Goal: Transaction & Acquisition: Purchase product/service

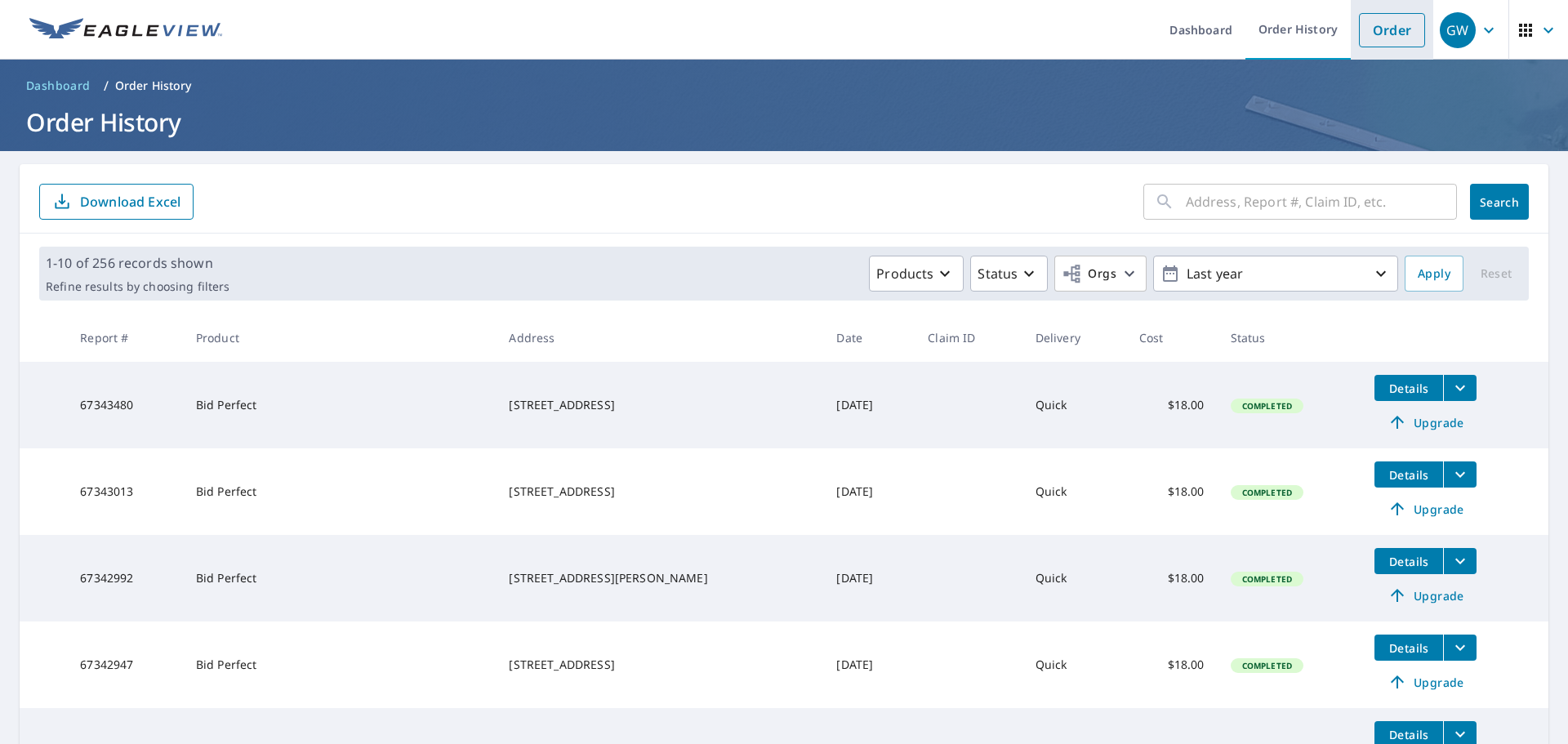
click at [1379, 49] on li "Order" at bounding box center [1392, 30] width 82 height 60
click at [1379, 37] on link "Order" at bounding box center [1392, 29] width 66 height 34
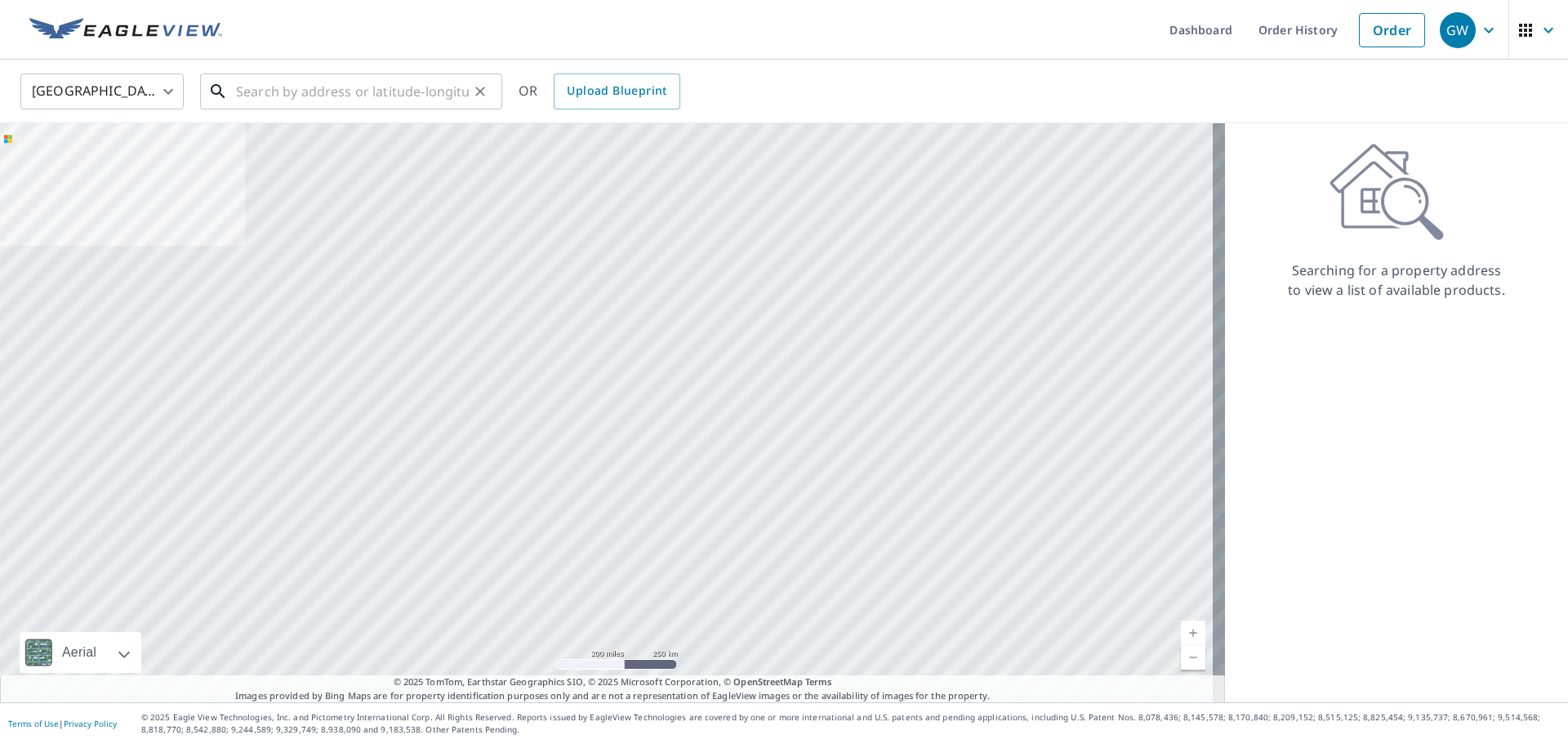
click at [311, 106] on input "text" at bounding box center [353, 91] width 232 height 46
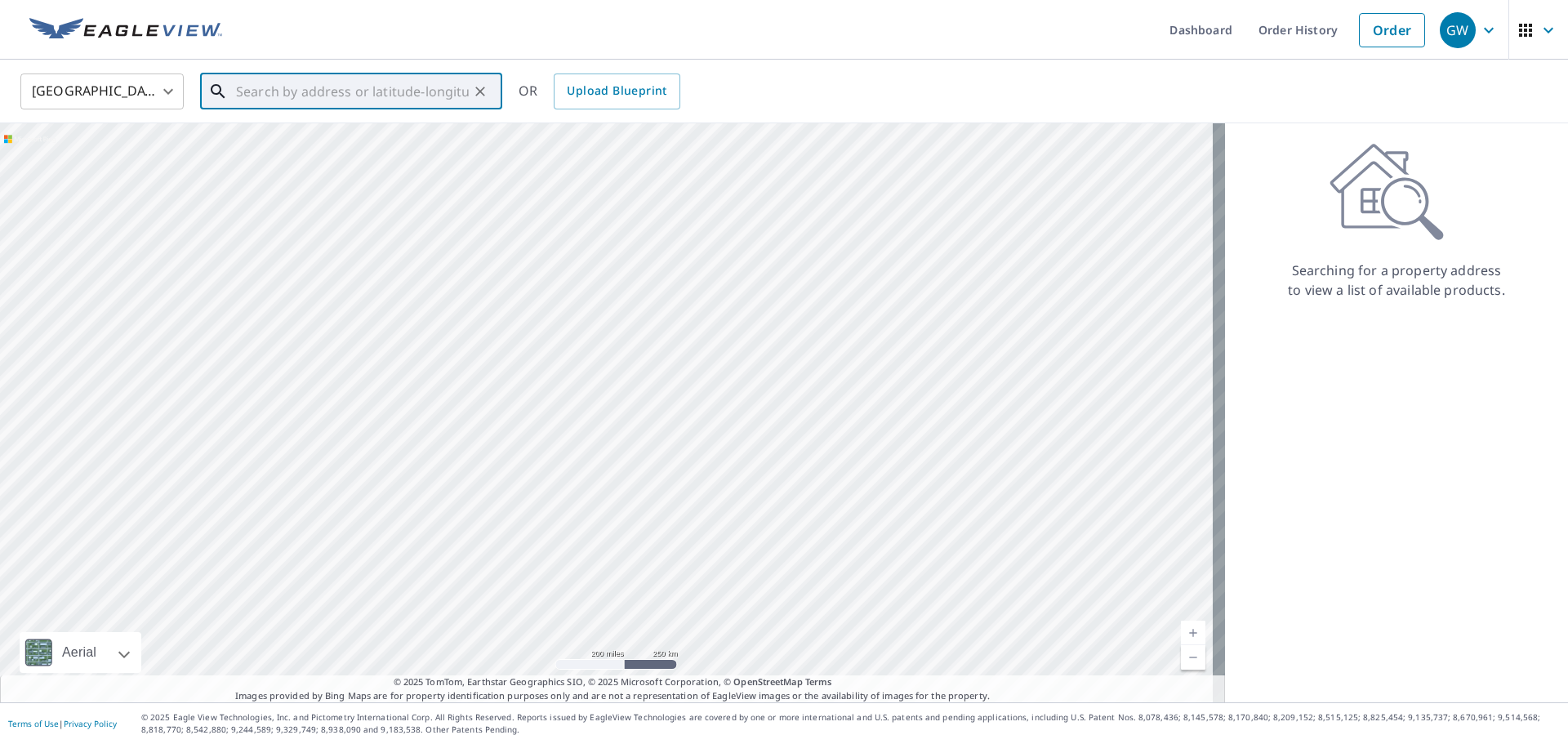
type input "5"
click at [356, 138] on span "[STREET_ADDRESS]" at bounding box center [360, 139] width 257 height 19
type input "[STREET_ADDRESS]"
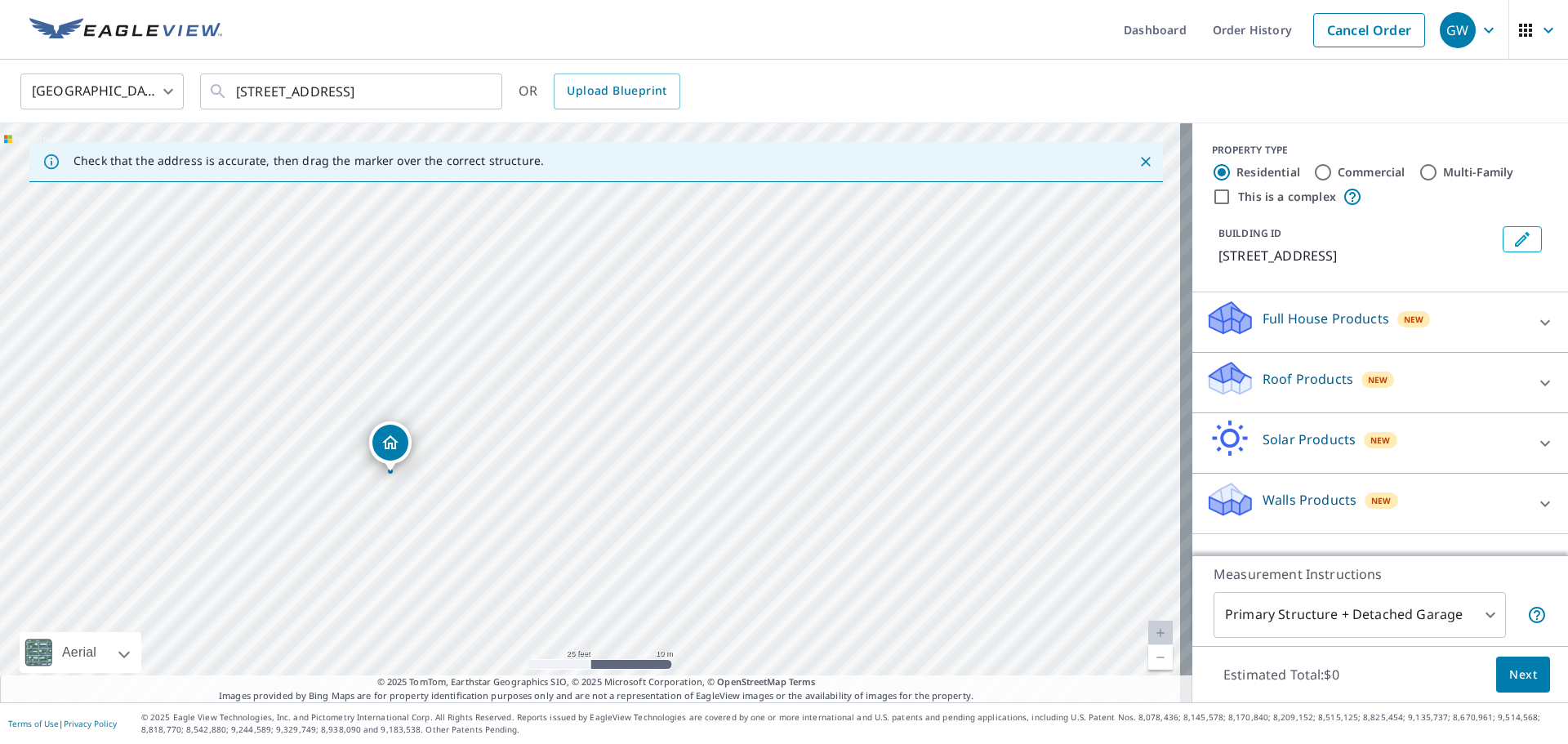
drag, startPoint x: 512, startPoint y: 421, endPoint x: 710, endPoint y: 77, distance: 396.9
click at [710, 77] on div "[GEOGRAPHIC_DATA] [GEOGRAPHIC_DATA] ​ [STREET_ADDRESS] ​ OR Upload Blueprint Ch…" at bounding box center [784, 382] width 1568 height 643
click at [659, 201] on div "[STREET_ADDRESS]" at bounding box center [596, 413] width 1192 height 579
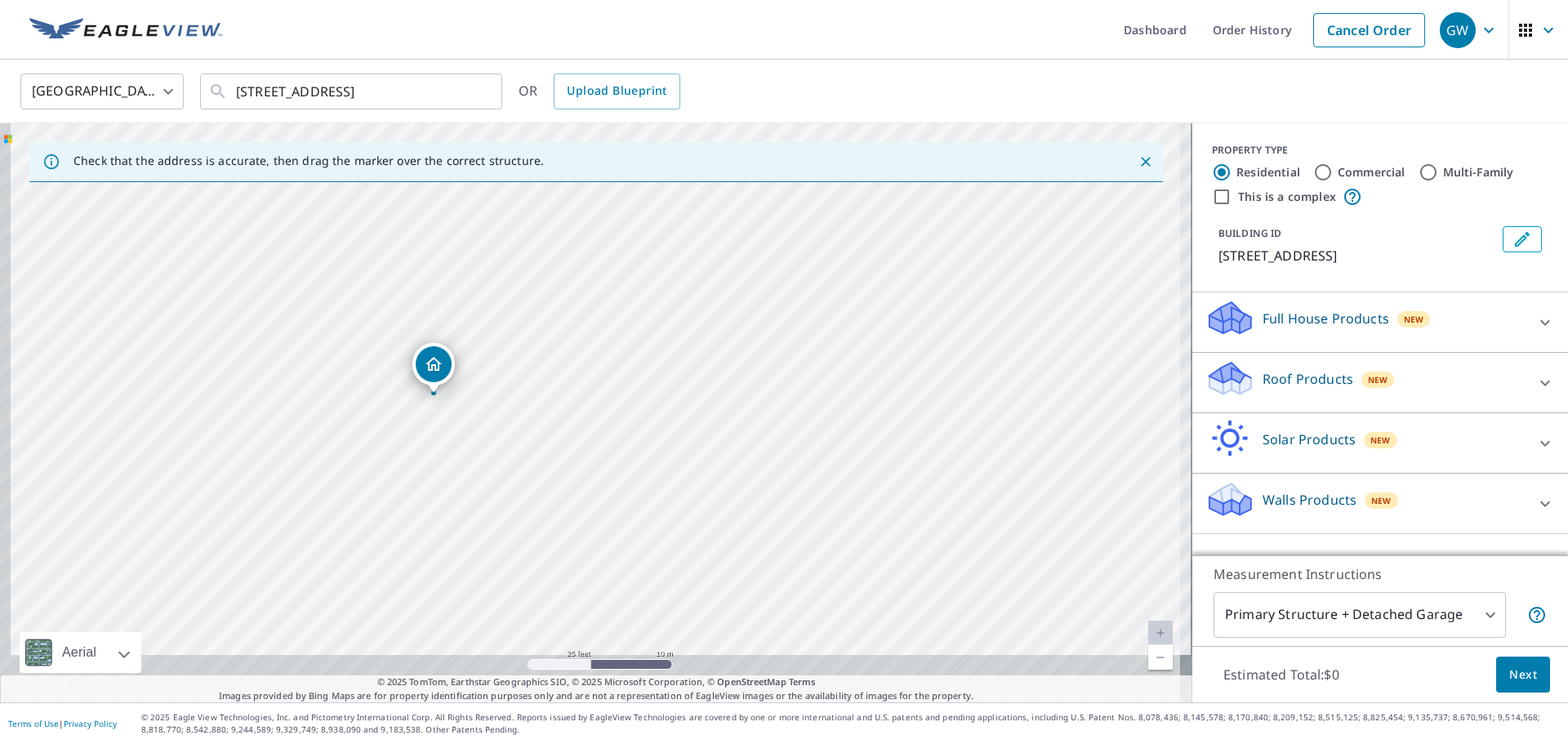
drag, startPoint x: 312, startPoint y: 474, endPoint x: 331, endPoint y: 391, distance: 85.1
click at [331, 391] on div "[STREET_ADDRESS]" at bounding box center [596, 413] width 1192 height 579
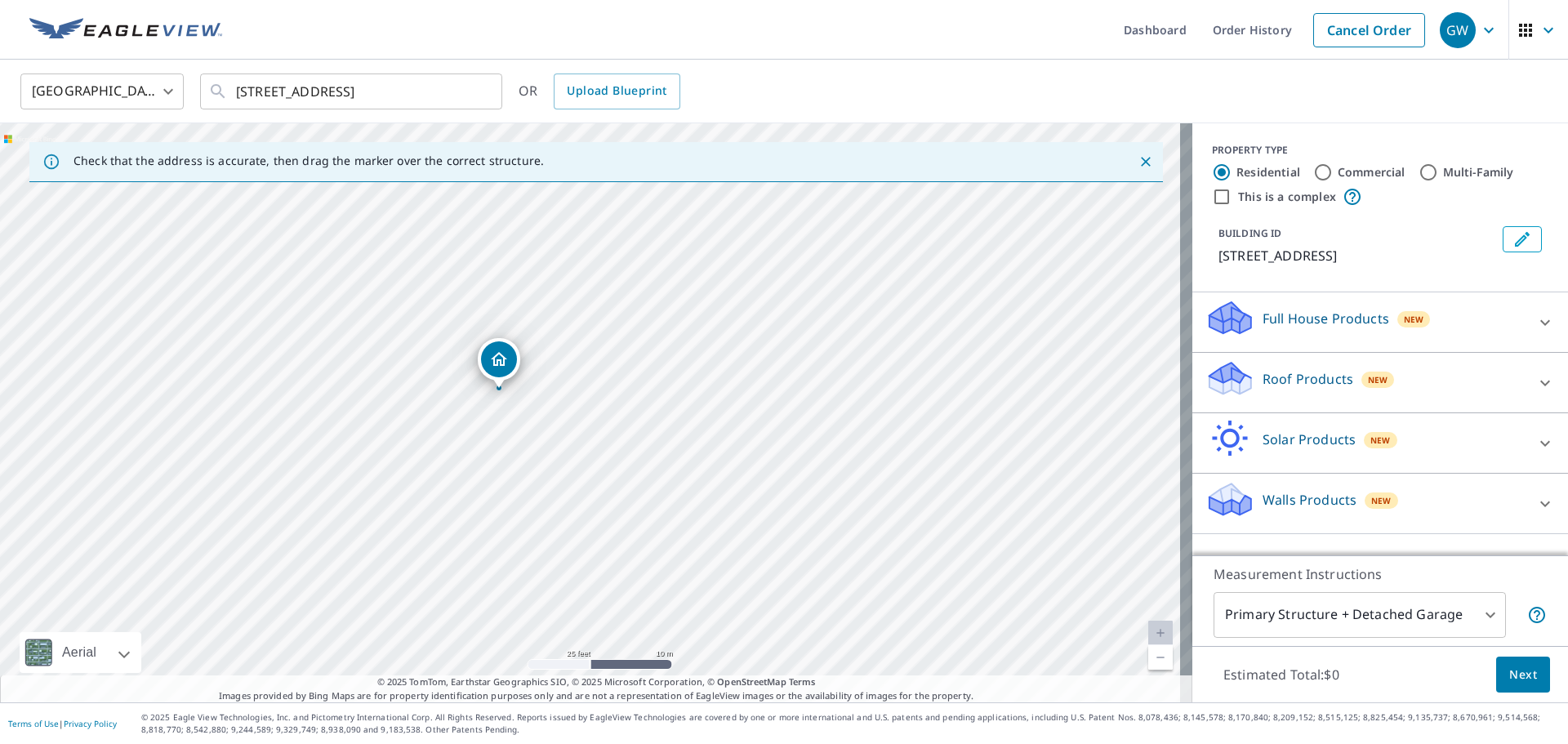
drag, startPoint x: 475, startPoint y: 374, endPoint x: 541, endPoint y: 384, distance: 66.8
click at [541, 384] on div "[STREET_ADDRESS]" at bounding box center [596, 413] width 1192 height 579
click at [1410, 395] on div "Roof Products New" at bounding box center [1366, 383] width 321 height 46
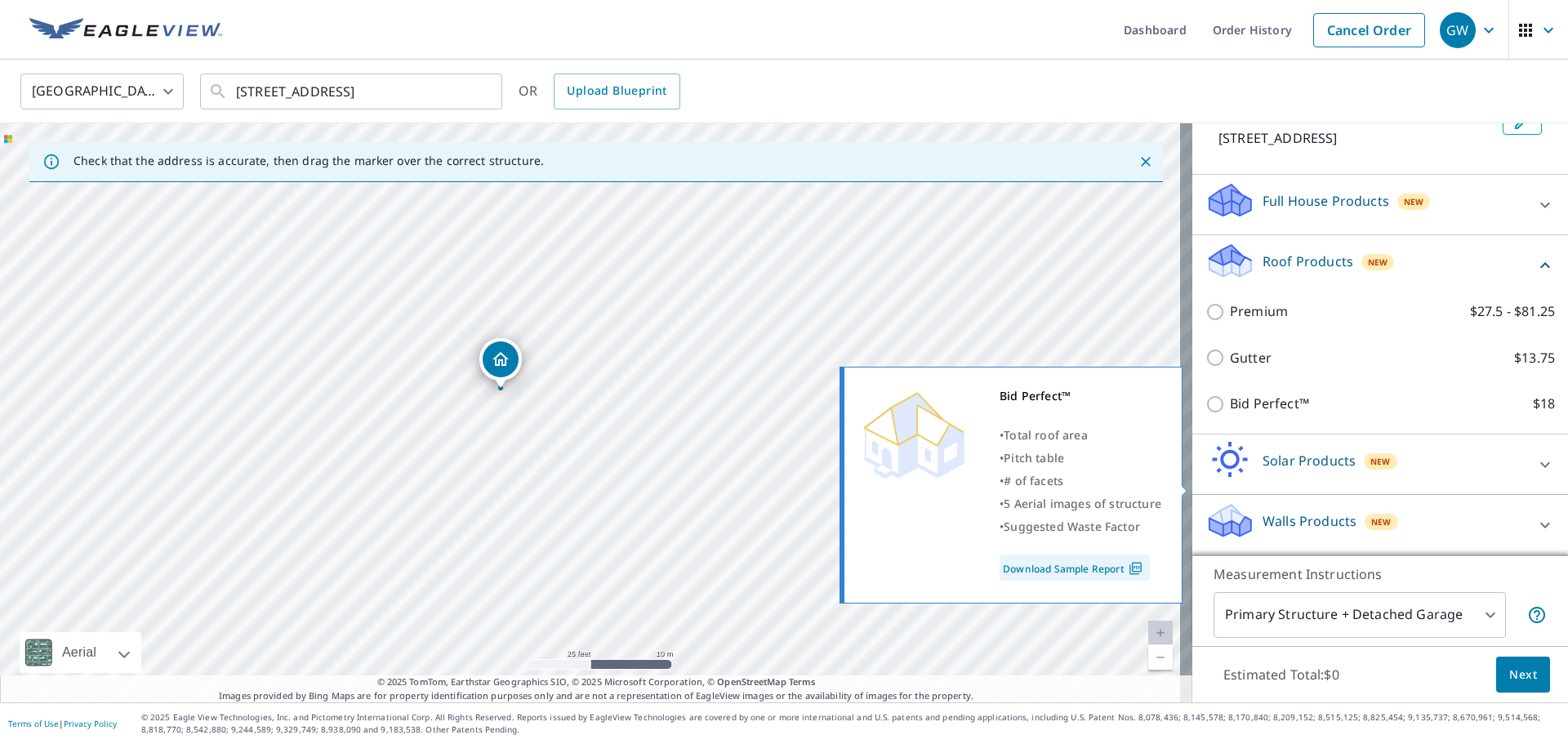
scroll to position [138, 0]
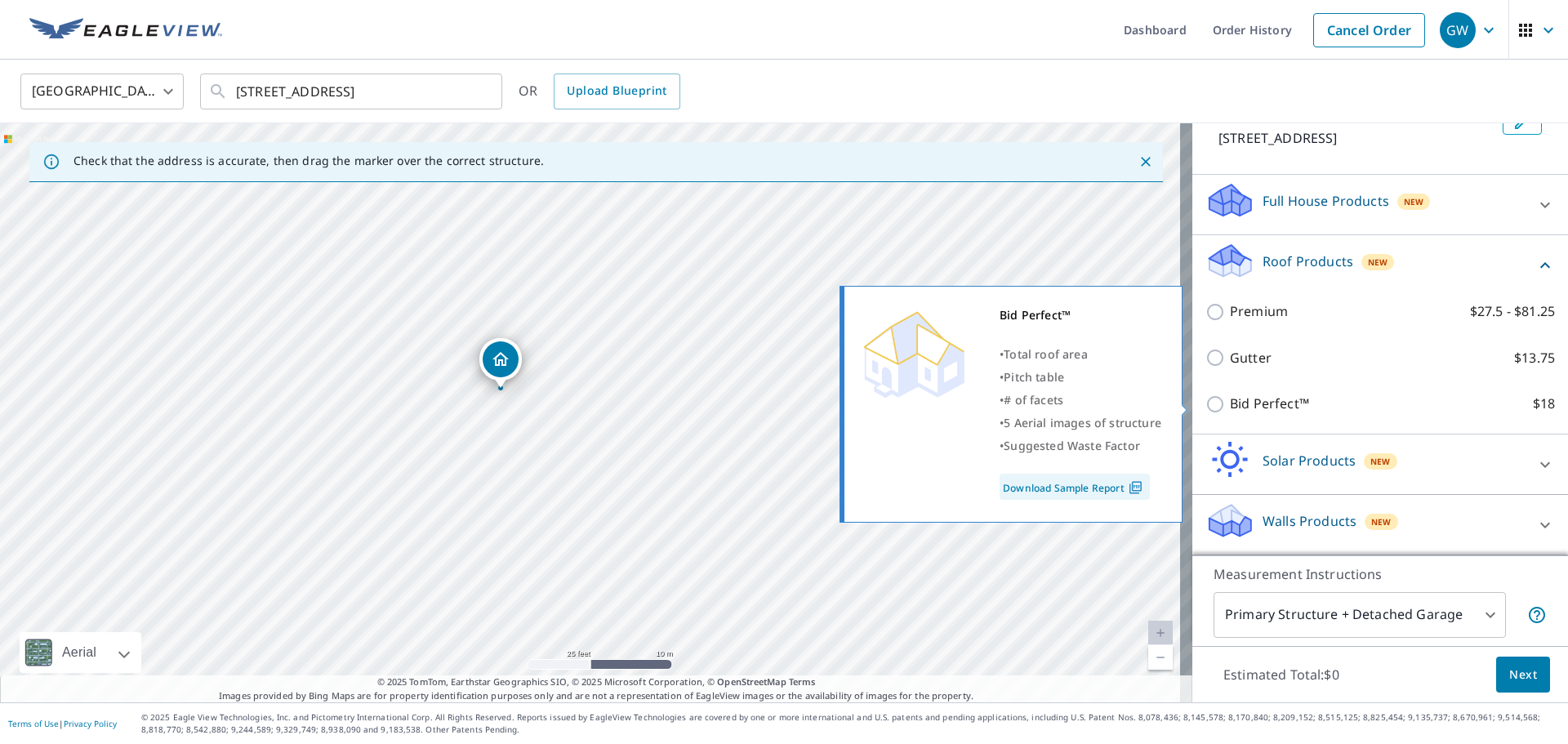
click at [1206, 404] on input "Bid Perfect™ $18" at bounding box center [1217, 404] width 24 height 19
checkbox input "true"
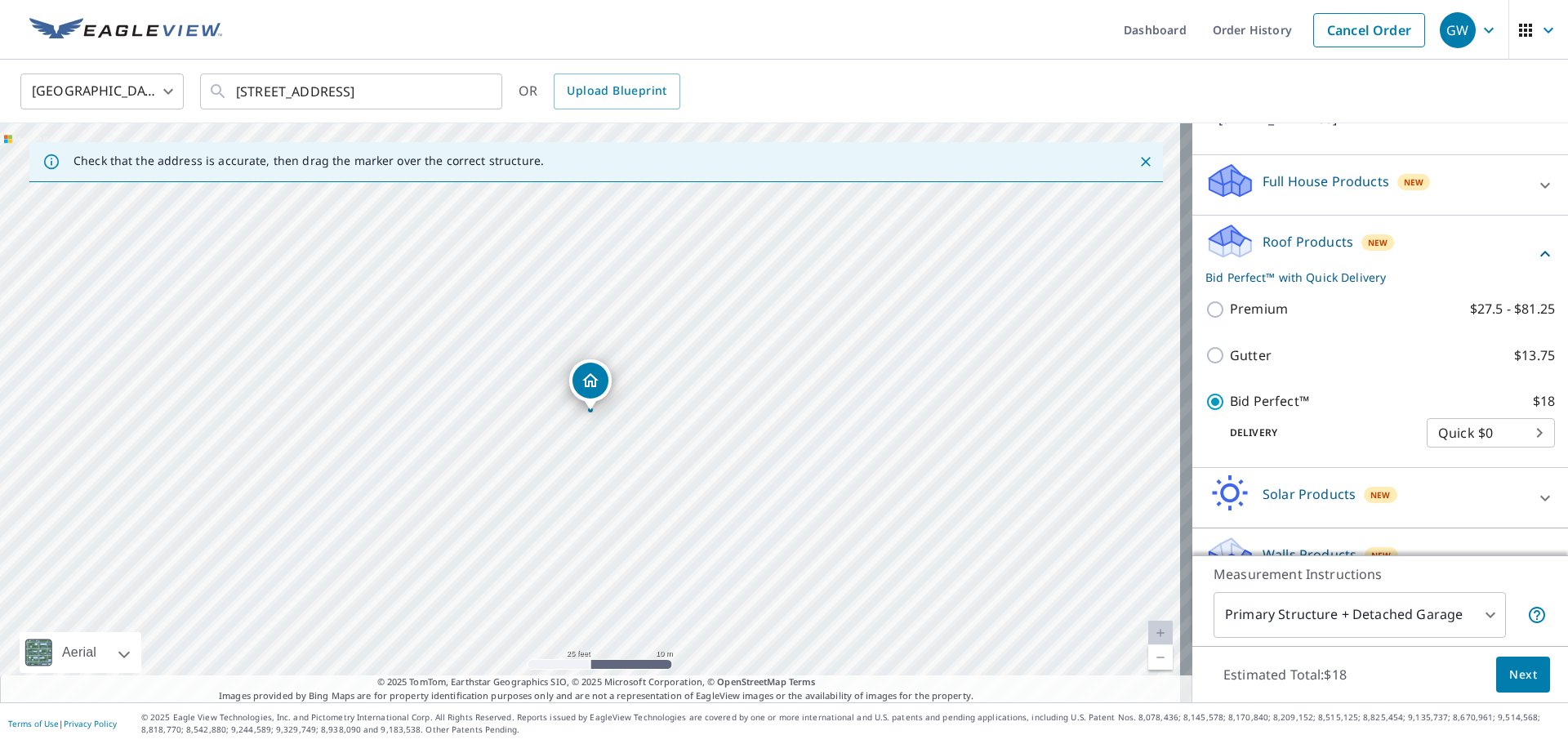
click at [1462, 613] on body "GW GW Dashboard Order History Cancel Order GW [GEOGRAPHIC_DATA] [GEOGRAPHIC_DAT…" at bounding box center [784, 372] width 1568 height 744
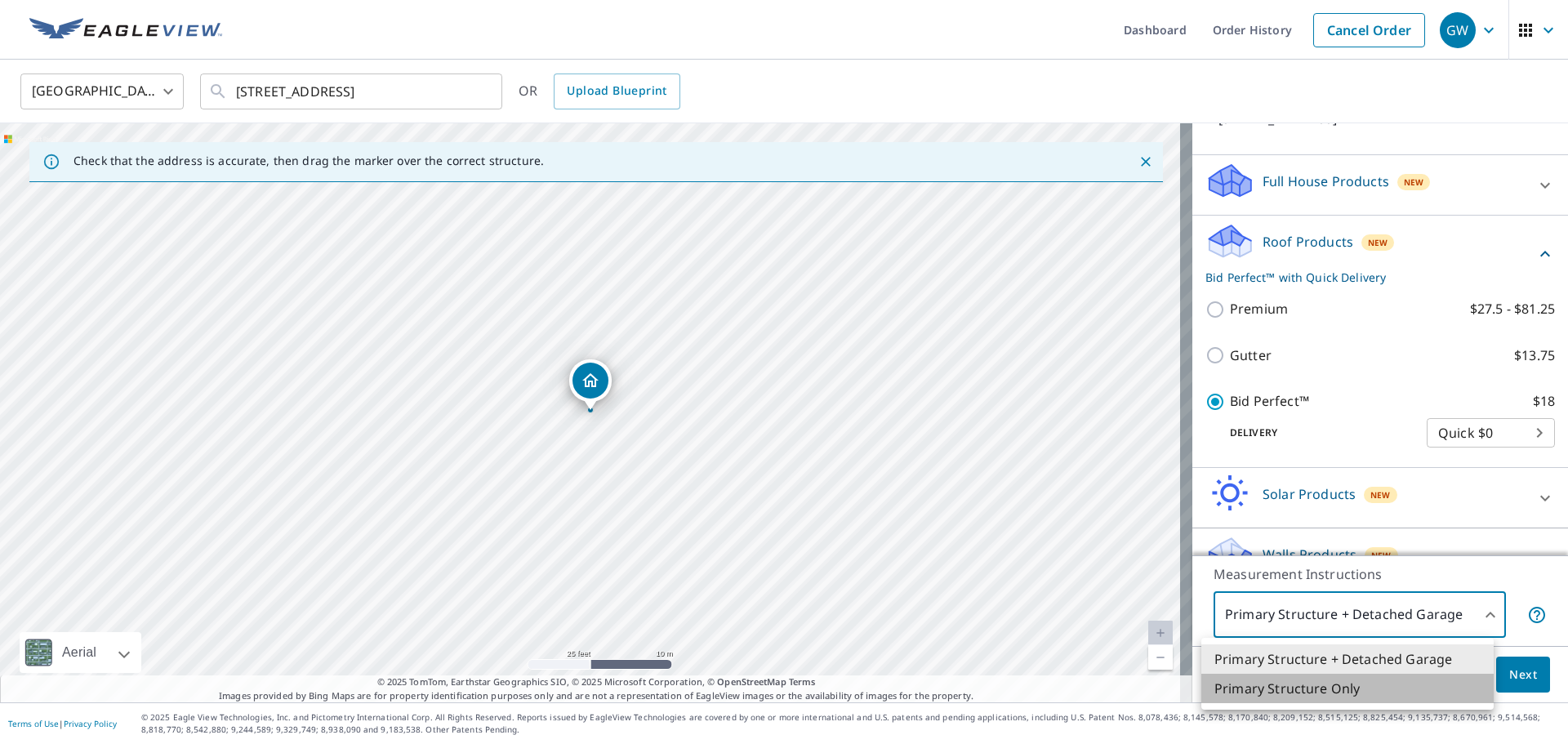
click at [1394, 678] on li "Primary Structure Only" at bounding box center [1348, 689] width 292 height 29
type input "2"
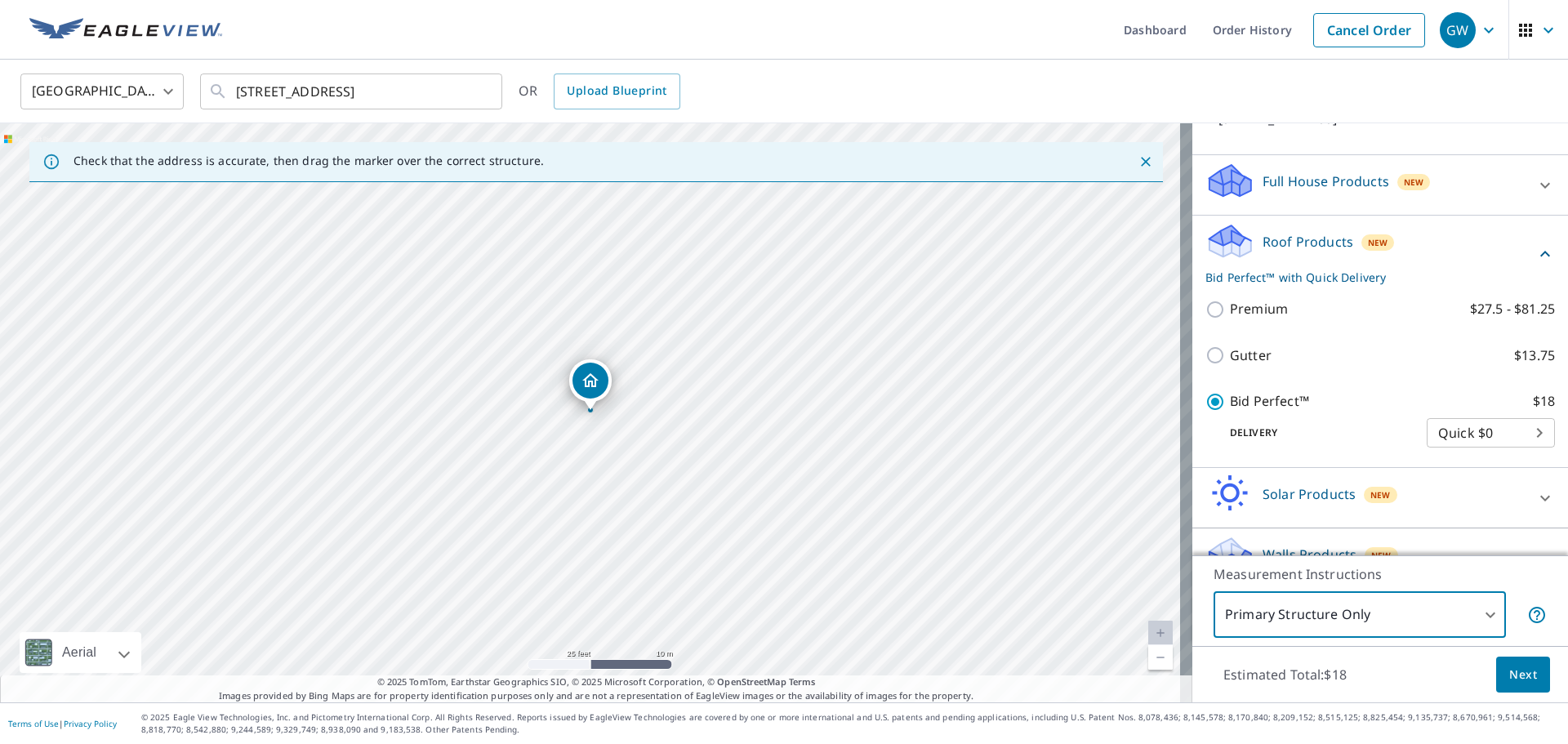
click at [1510, 666] on span "Next" at bounding box center [1523, 675] width 28 height 20
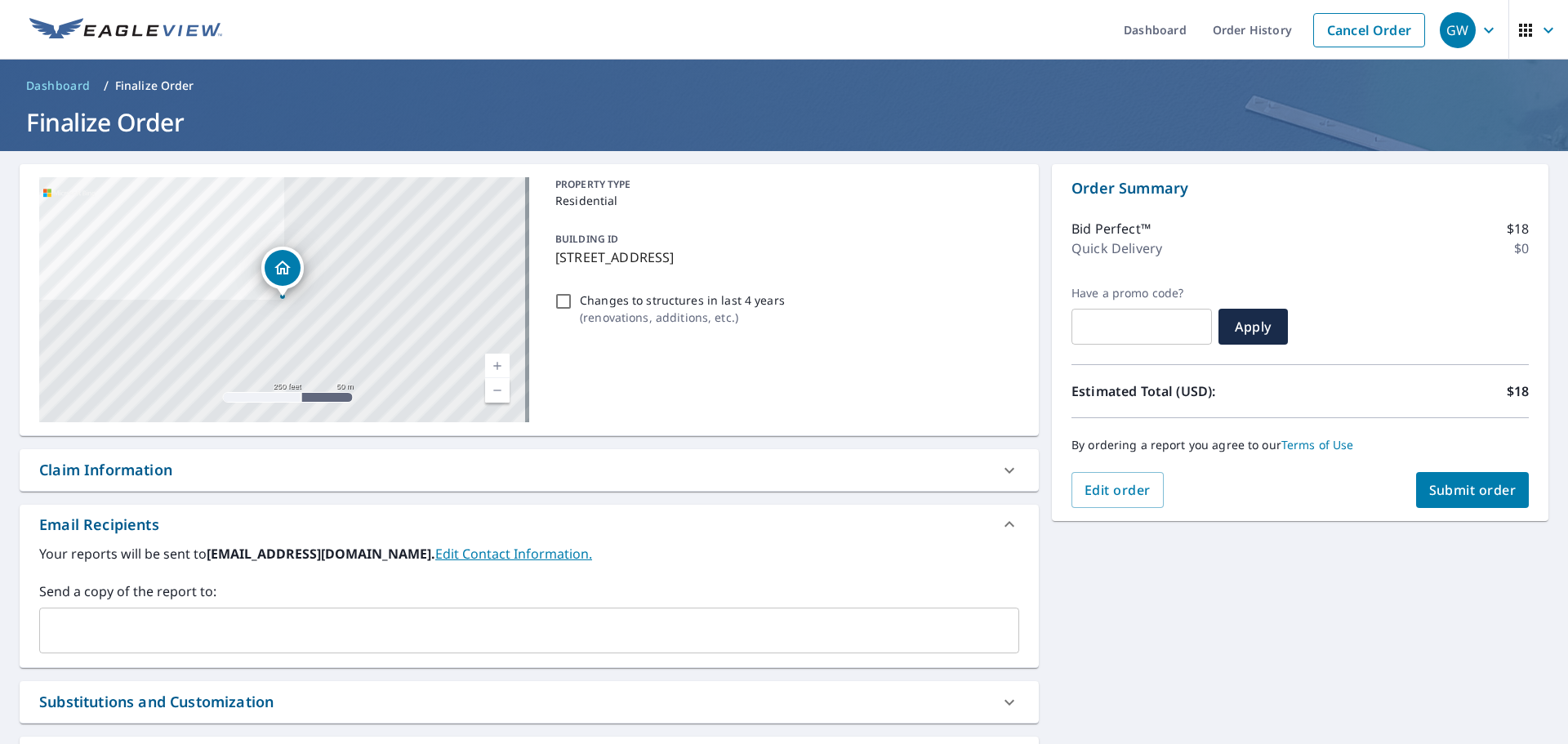
click at [238, 634] on input "text" at bounding box center [517, 631] width 941 height 31
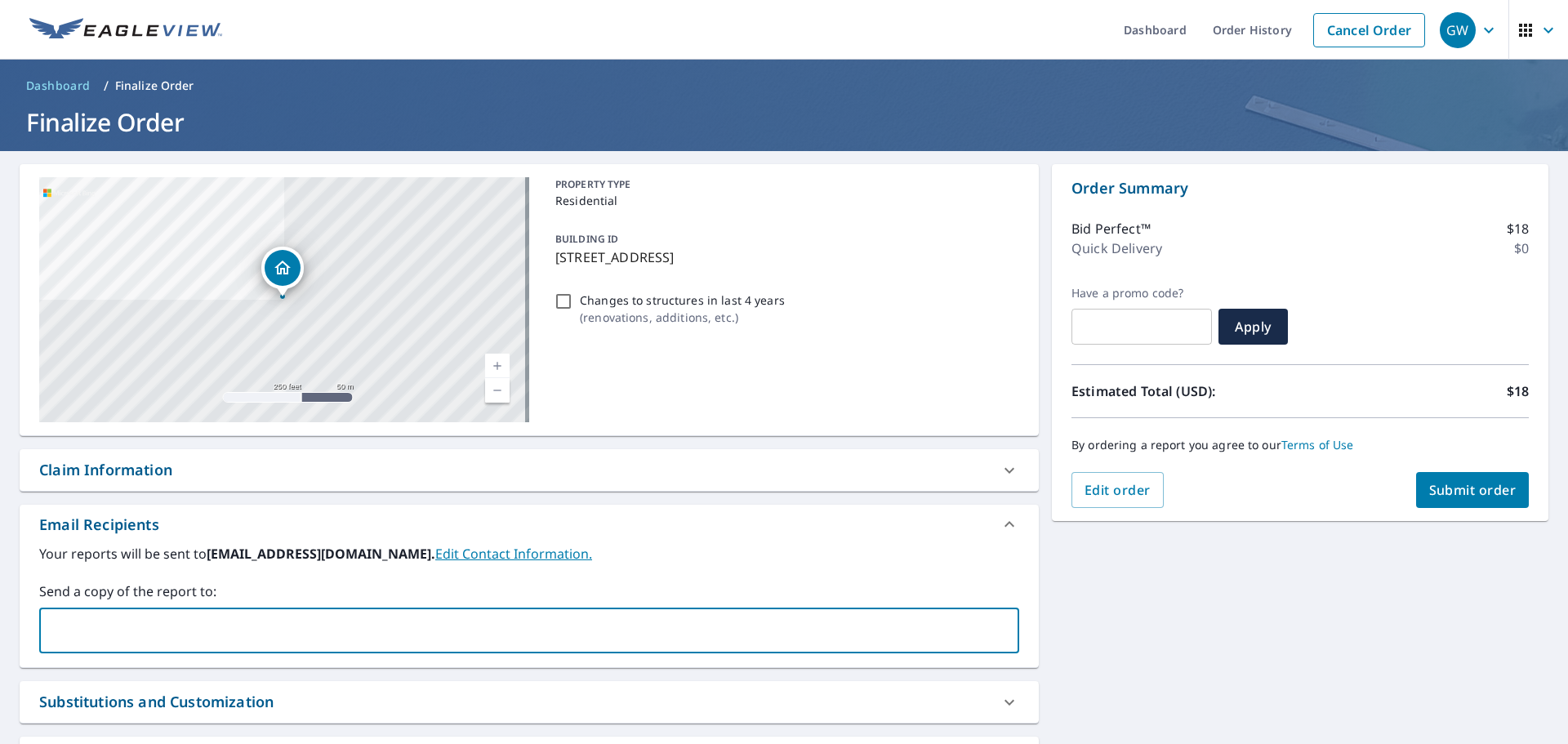
type input "[EMAIL_ADDRESS][DOMAIN_NAME]"
type input "[PERSON_NAME][EMAIL_ADDRESS][DOMAIN_NAME]"
click at [1484, 490] on span "Submit order" at bounding box center [1473, 490] width 87 height 18
